Goal: Find specific fact: Find specific fact

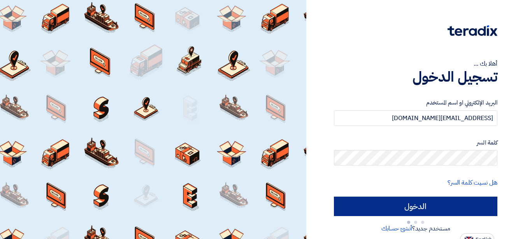
click at [412, 203] on input "الدخول" at bounding box center [415, 206] width 163 height 19
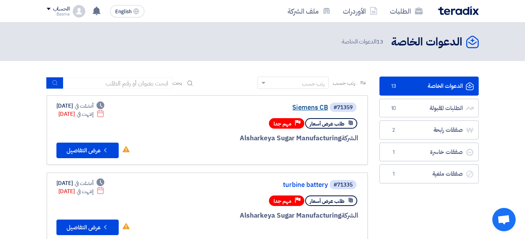
click at [311, 107] on link "Siemens CB" at bounding box center [250, 107] width 156 height 7
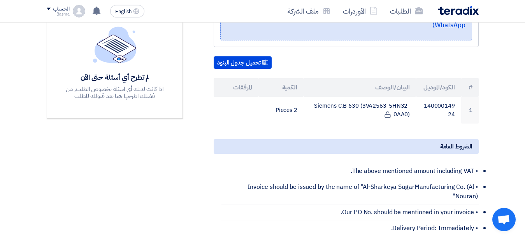
scroll to position [198, 0]
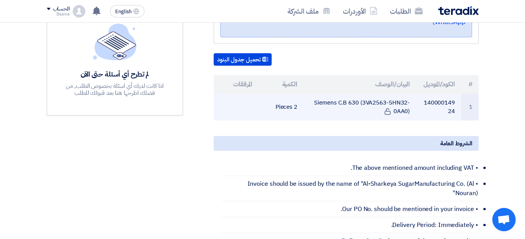
drag, startPoint x: 408, startPoint y: 102, endPoint x: 346, endPoint y: 100, distance: 61.9
click at [346, 100] on td "Siemens C.B 630 (3VA2563-5HN32-0AA0)" at bounding box center [359, 107] width 112 height 27
copy td "3VA2563-5HN32-0AA0"
